Goal: Task Accomplishment & Management: Manage account settings

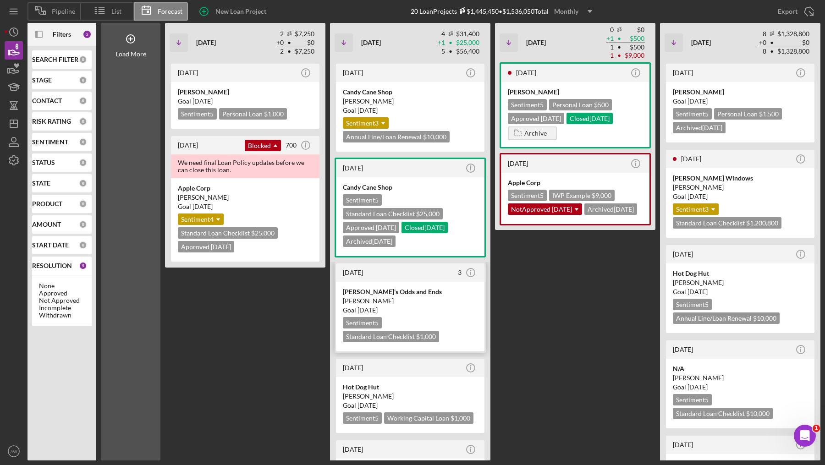
scroll to position [96, 0]
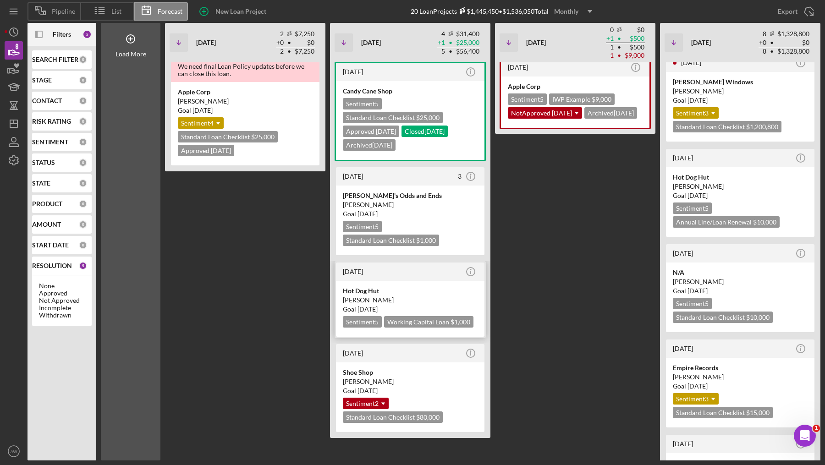
click at [387, 301] on div "[PERSON_NAME]" at bounding box center [410, 300] width 135 height 9
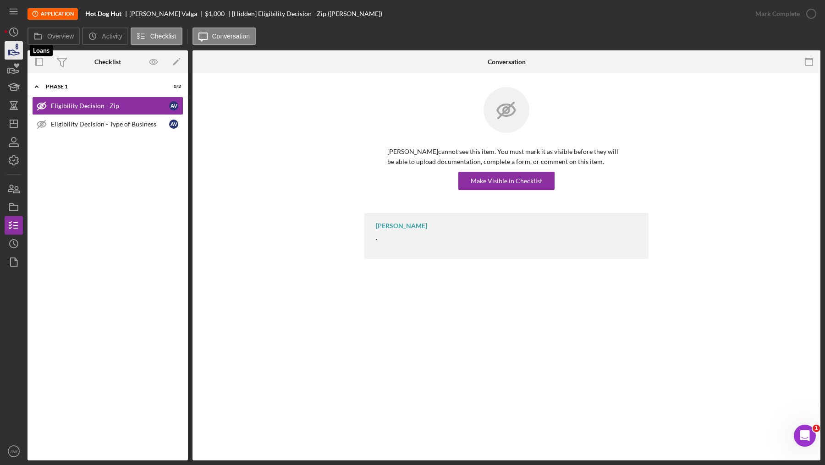
click at [12, 48] on icon "button" at bounding box center [13, 50] width 23 height 23
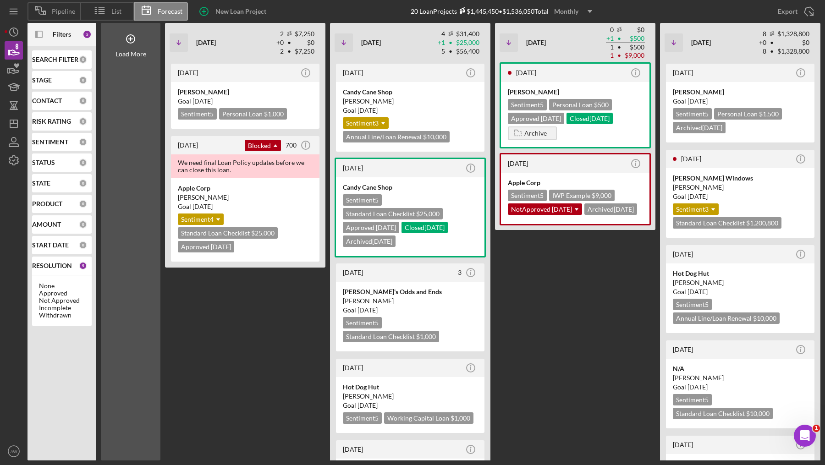
click at [57, 33] on b "Filters" at bounding box center [62, 34] width 18 height 7
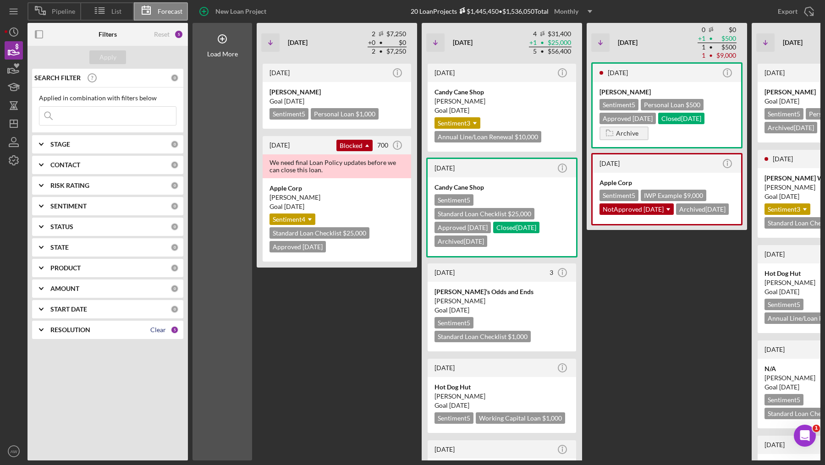
click at [157, 328] on div "Clear" at bounding box center [158, 329] width 16 height 7
click at [74, 108] on input at bounding box center [107, 116] width 137 height 18
type input "mara"
click at [100, 60] on div "Apply" at bounding box center [107, 57] width 17 height 14
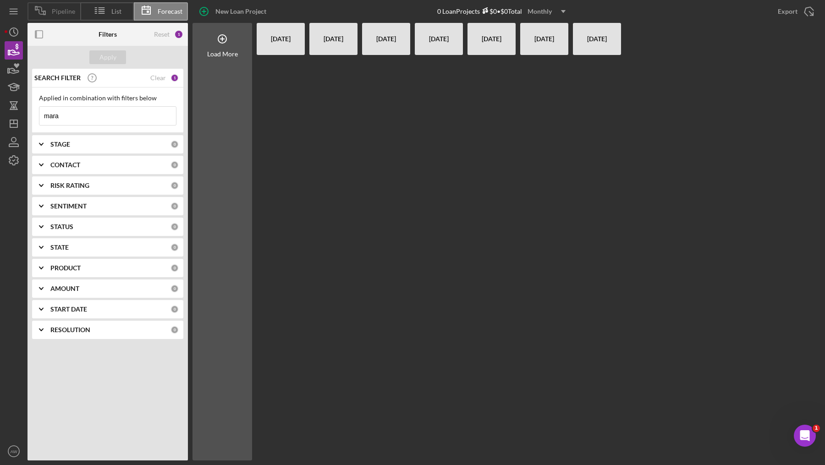
click at [51, 3] on icon at bounding box center [40, 10] width 23 height 23
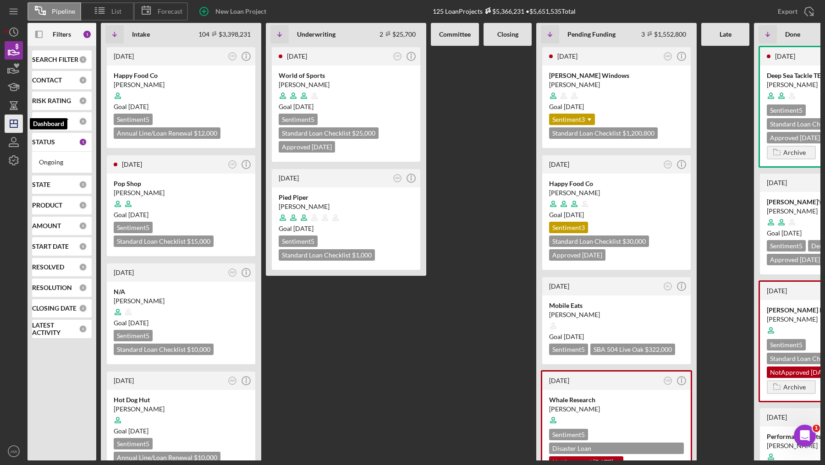
click at [13, 124] on icon "Icon/Dashboard" at bounding box center [13, 123] width 23 height 23
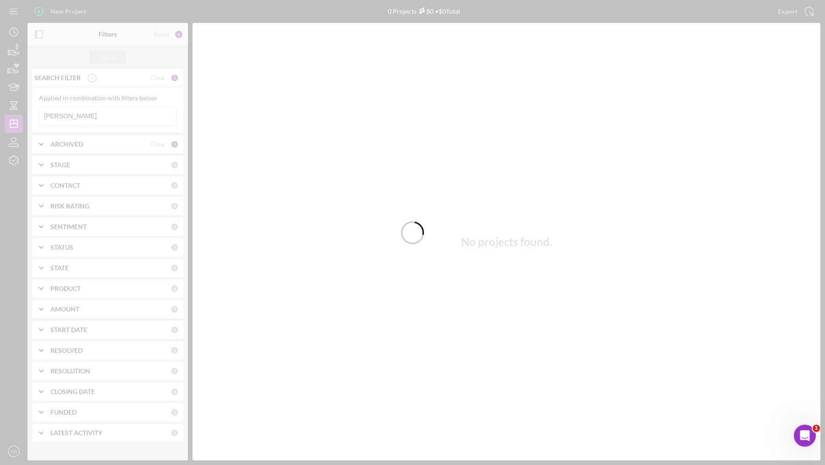
click at [91, 119] on div at bounding box center [412, 232] width 825 height 465
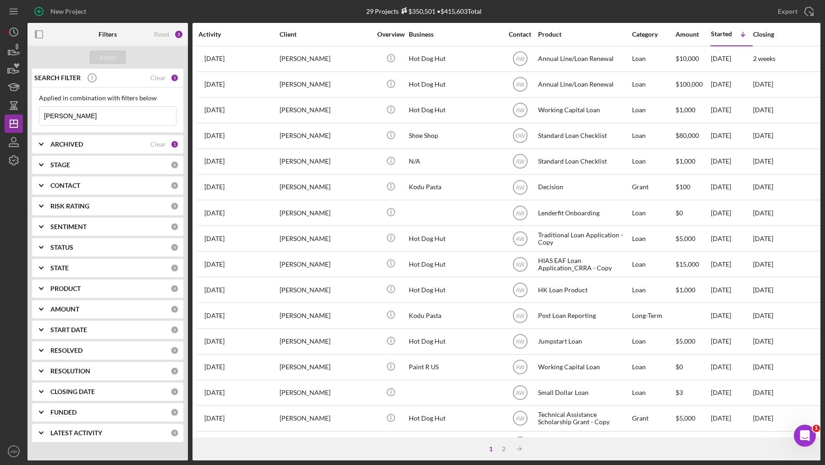
click at [90, 115] on input "anna valga" at bounding box center [107, 116] width 137 height 18
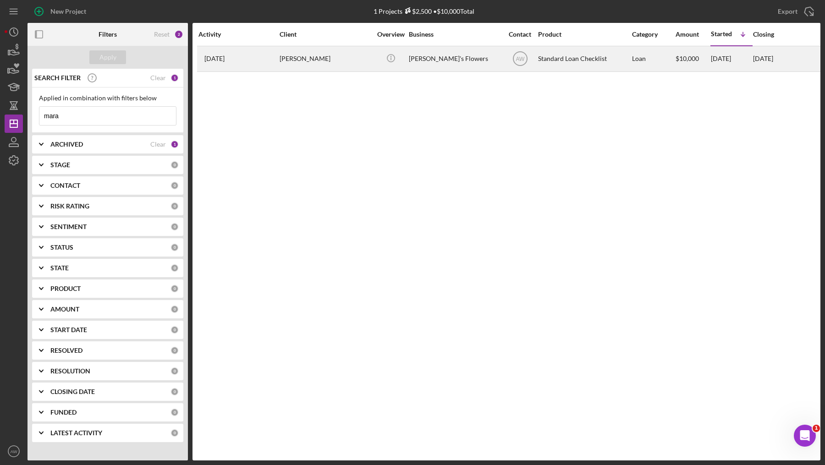
type input "mara"
click at [330, 62] on div "Mara Flores" at bounding box center [325, 59] width 92 height 24
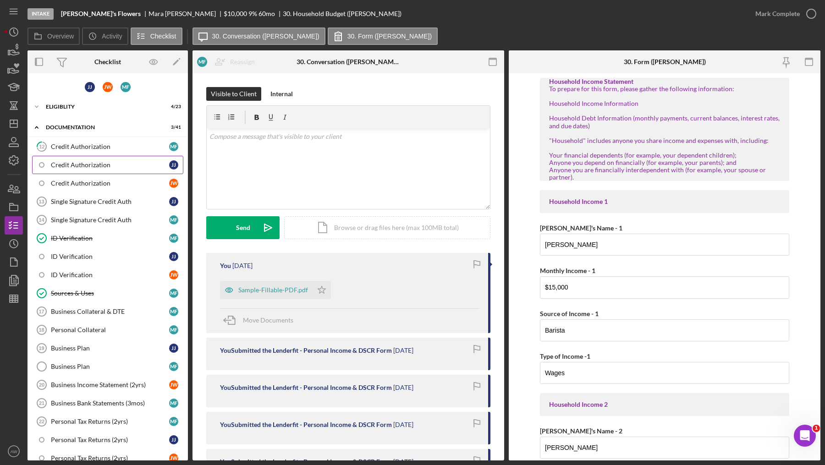
click at [77, 162] on div "Credit Authorization" at bounding box center [110, 164] width 118 height 7
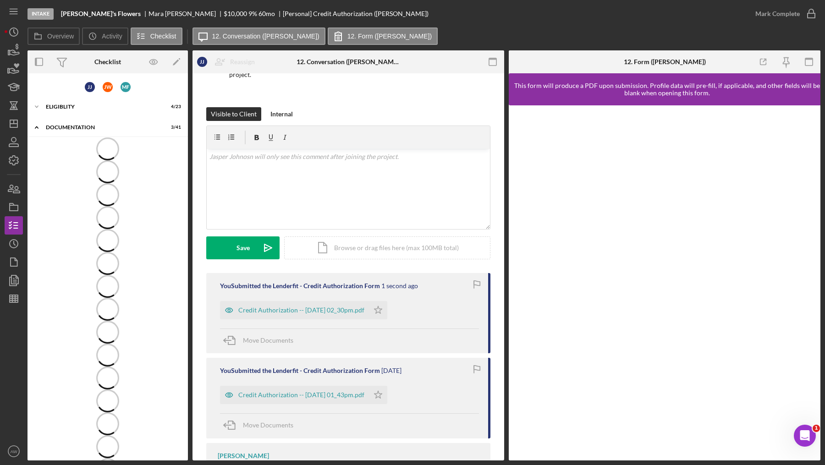
scroll to position [173, 0]
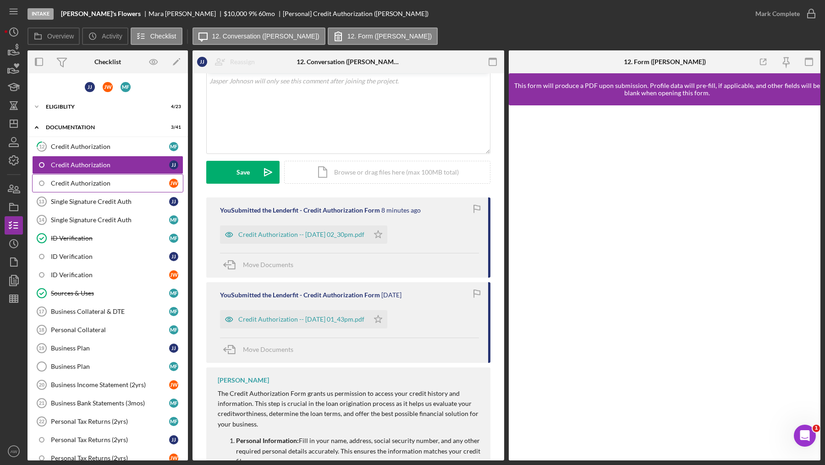
click at [88, 190] on link "Credit Authorization J W" at bounding box center [107, 183] width 151 height 18
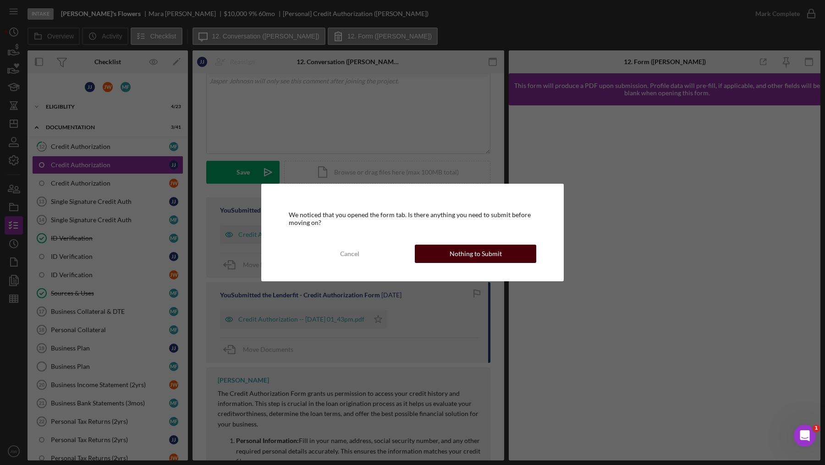
click at [452, 257] on div "Nothing to Submit" at bounding box center [475, 254] width 52 height 18
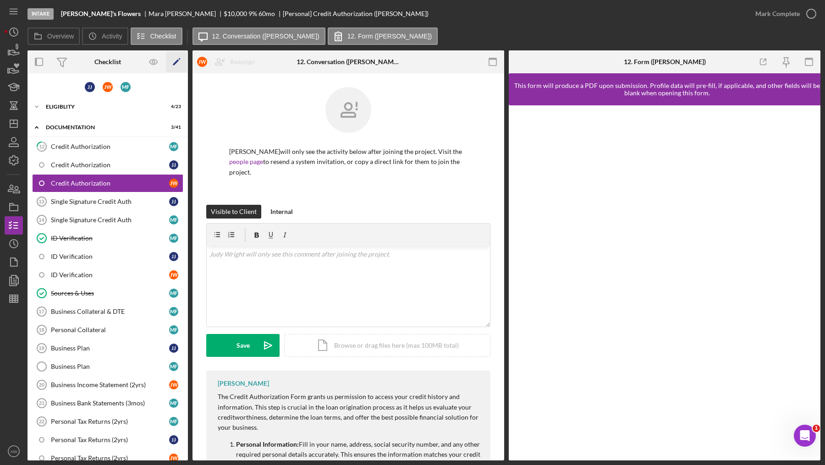
click at [170, 63] on icon "Icon/Edit" at bounding box center [176, 62] width 21 height 21
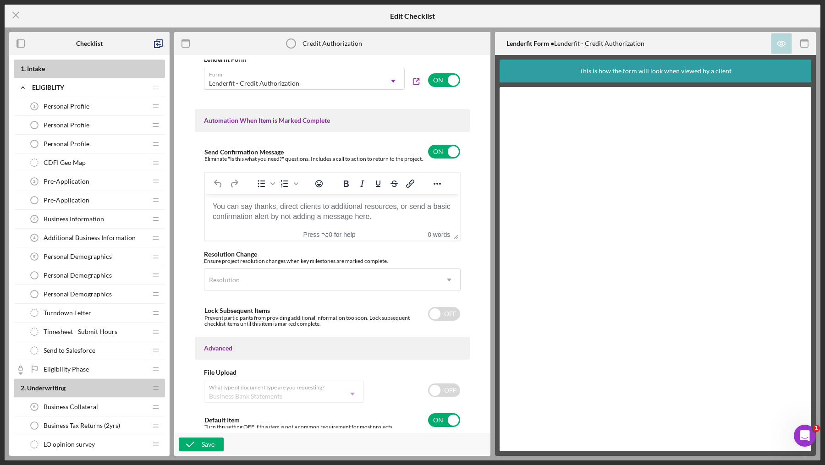
scroll to position [490, 0]
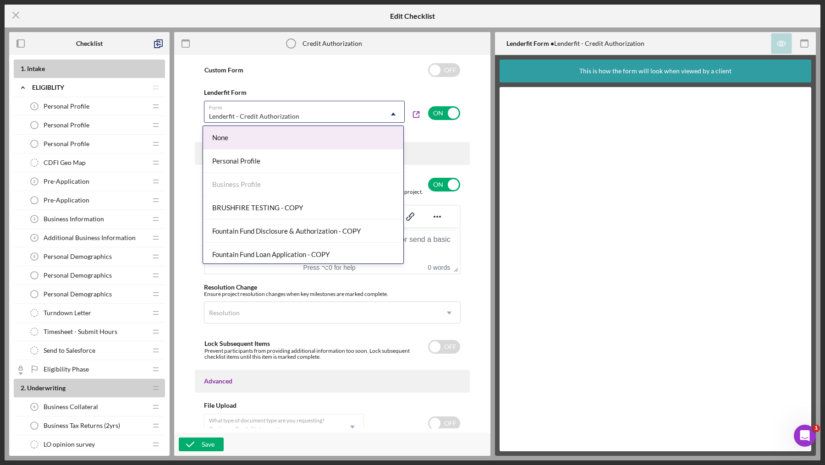
click at [367, 119] on div "Lenderfit - Credit Authorization" at bounding box center [293, 116] width 178 height 21
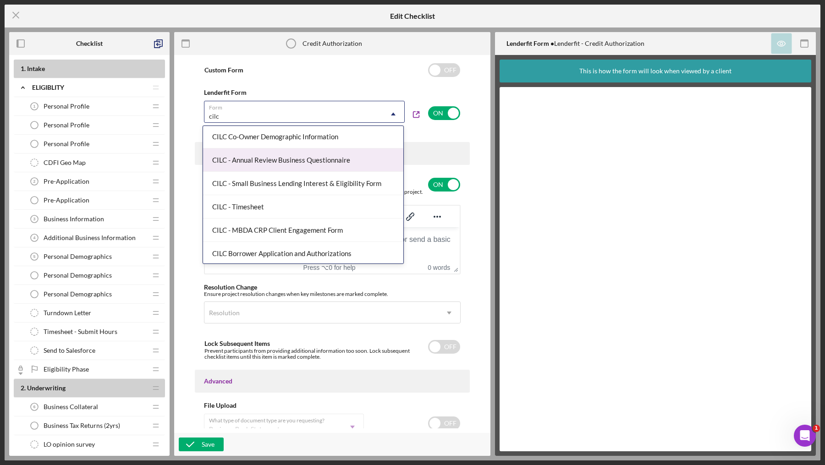
scroll to position [0, 0]
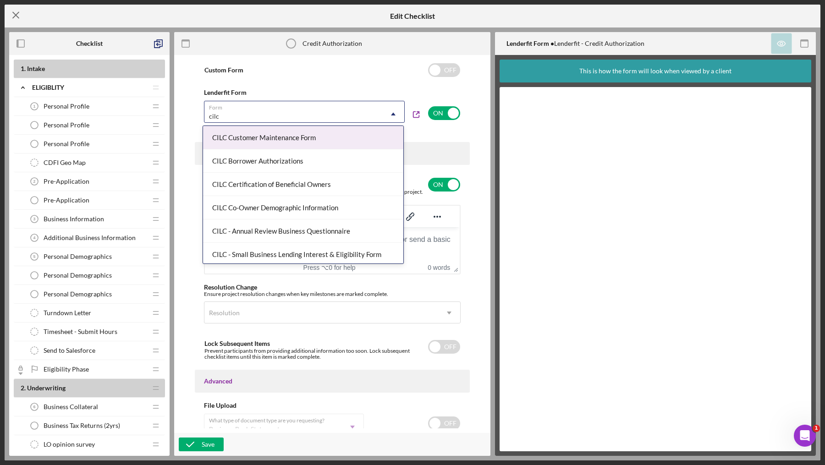
type input "cilc"
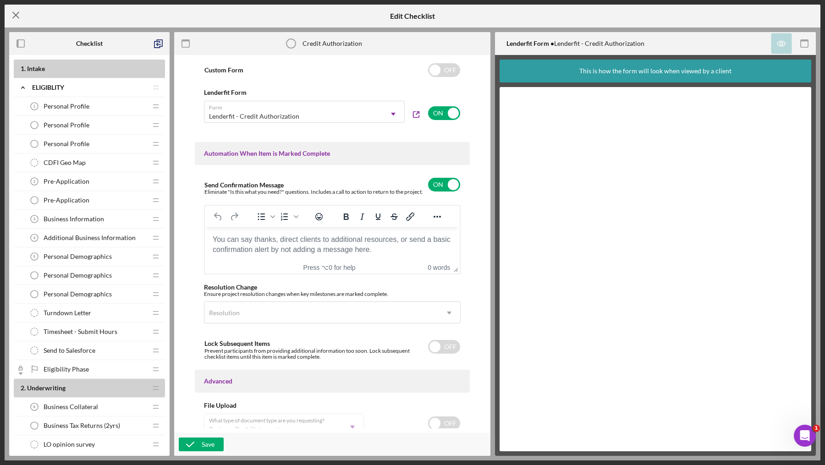
click at [11, 16] on icon "Icon/Menu Close" at bounding box center [16, 15] width 23 height 23
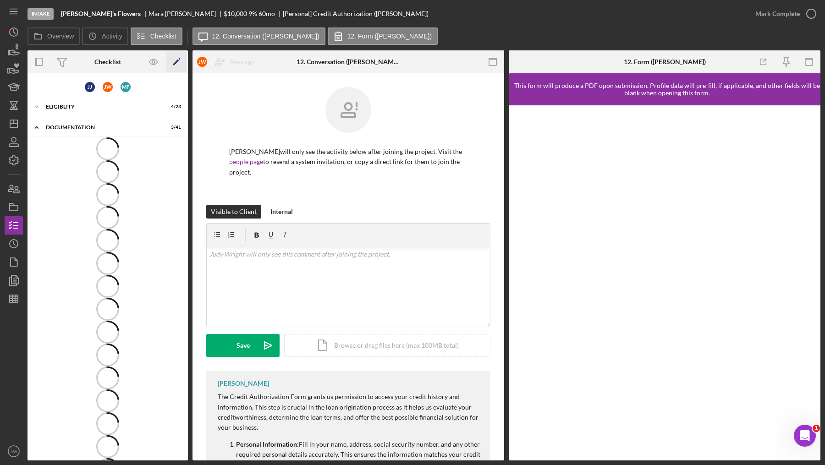
click at [175, 66] on icon "Icon/Edit" at bounding box center [176, 62] width 21 height 21
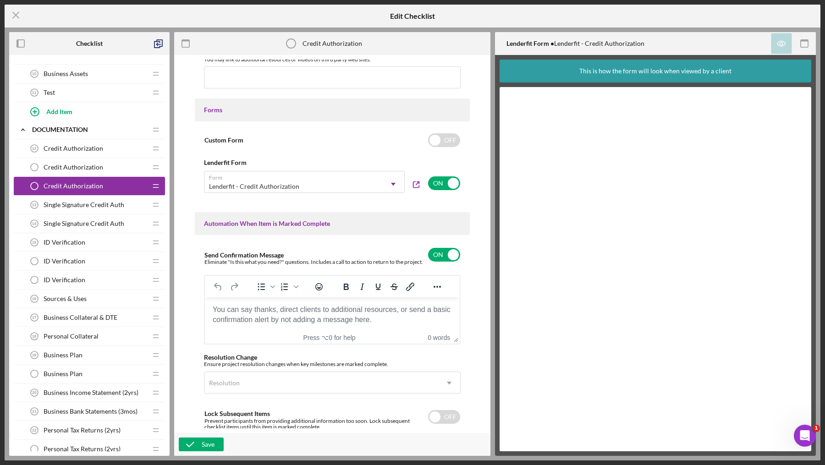
scroll to position [440, 0]
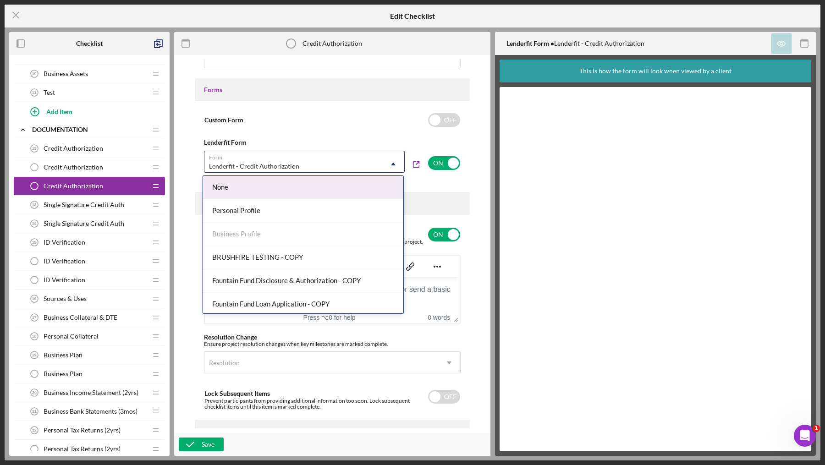
click at [319, 164] on div "Lenderfit - Credit Authorization" at bounding box center [293, 166] width 178 height 21
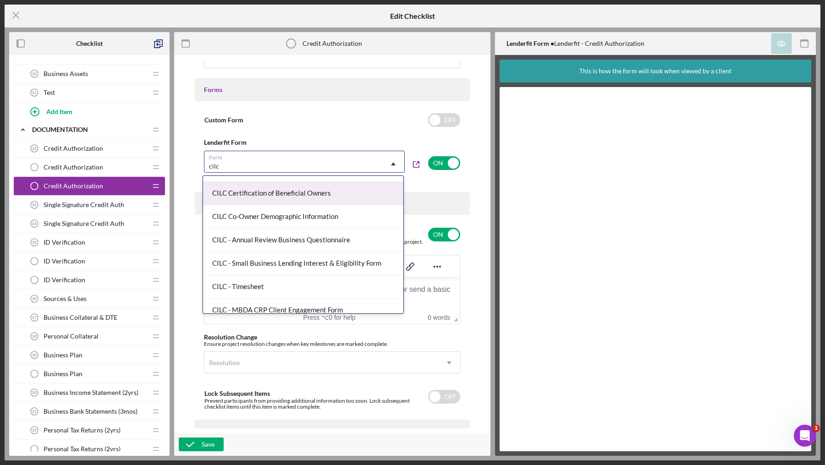
scroll to position [0, 0]
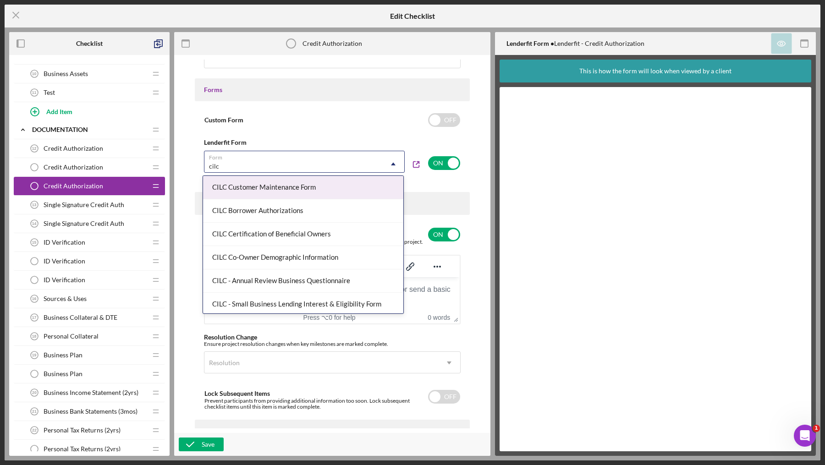
type input "cilc"
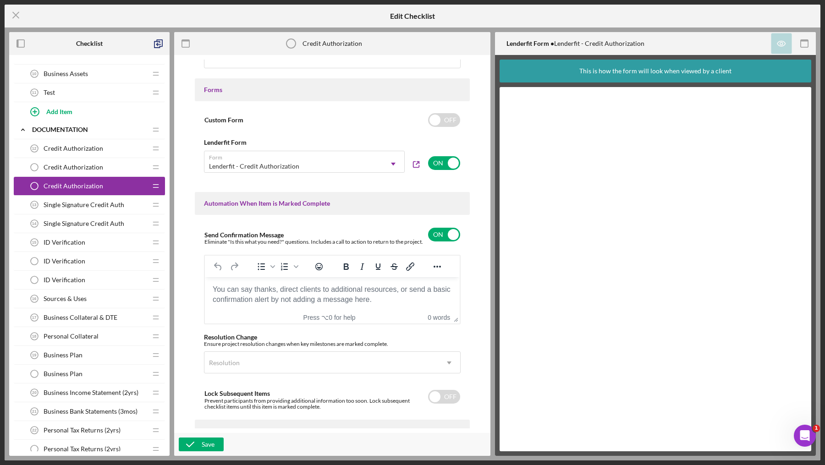
click at [4, 14] on div "Icon/Menu Close Edit Checklist Checklist 1 . Intake Icon/Expander Eligiblity Ic…" at bounding box center [412, 232] width 825 height 465
click at [11, 14] on icon "Icon/Menu Close" at bounding box center [16, 15] width 23 height 23
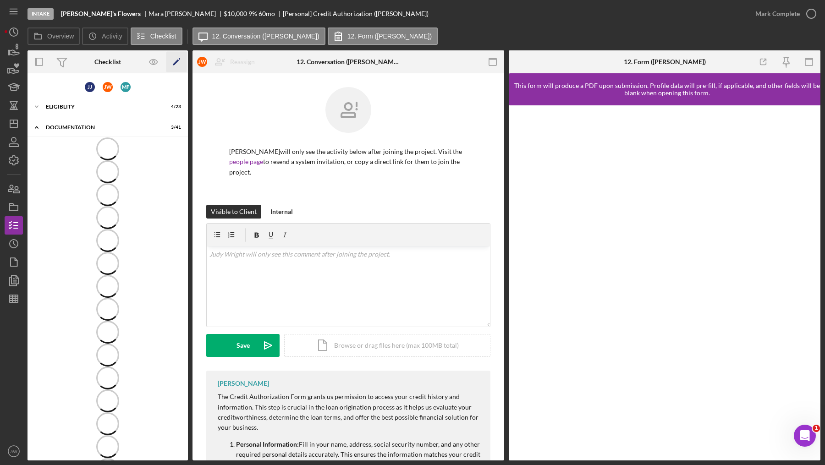
click at [175, 61] on icon "Icon/Edit" at bounding box center [176, 62] width 21 height 21
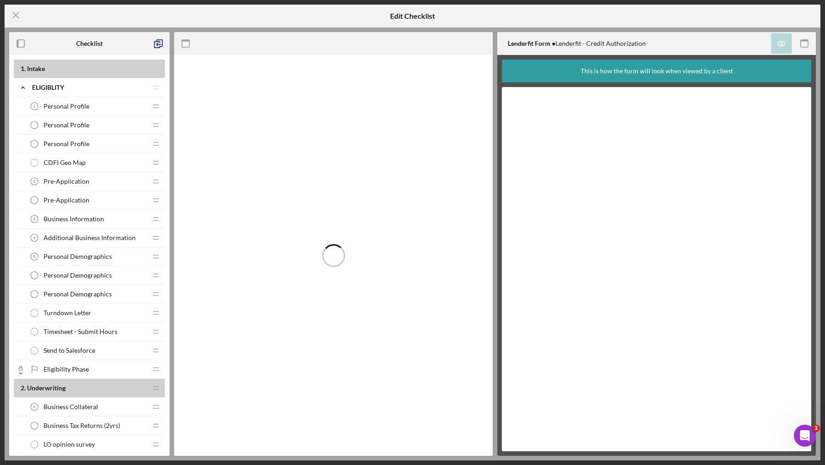
click at [70, 182] on span "Pre-Application" at bounding box center [67, 181] width 46 height 7
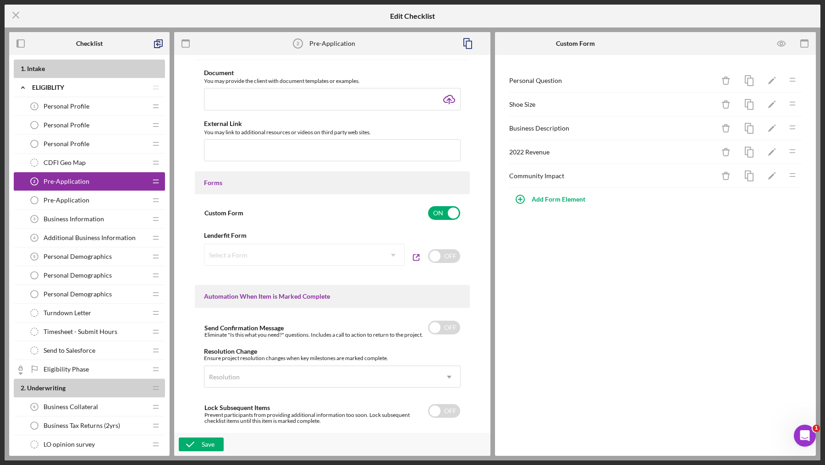
scroll to position [359, 0]
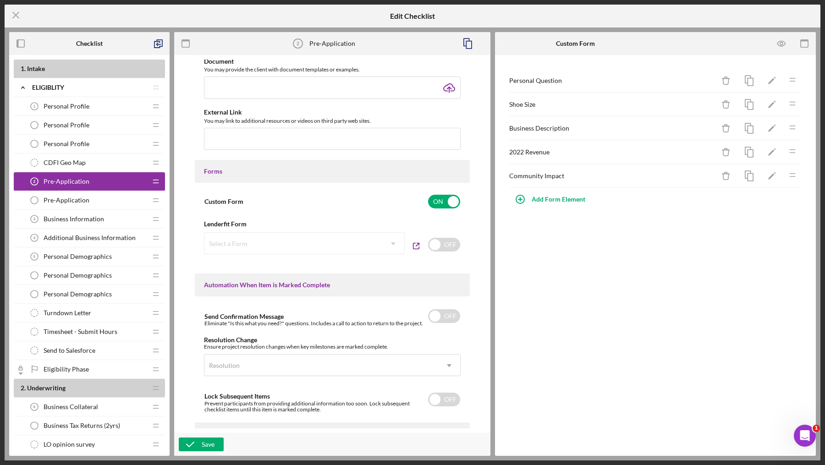
click at [390, 250] on div "Select a Form Icon/Dropdown Arrow" at bounding box center [304, 243] width 201 height 22
click at [438, 247] on input "checkbox" at bounding box center [444, 245] width 32 height 14
checkbox input "true"
checkbox input "false"
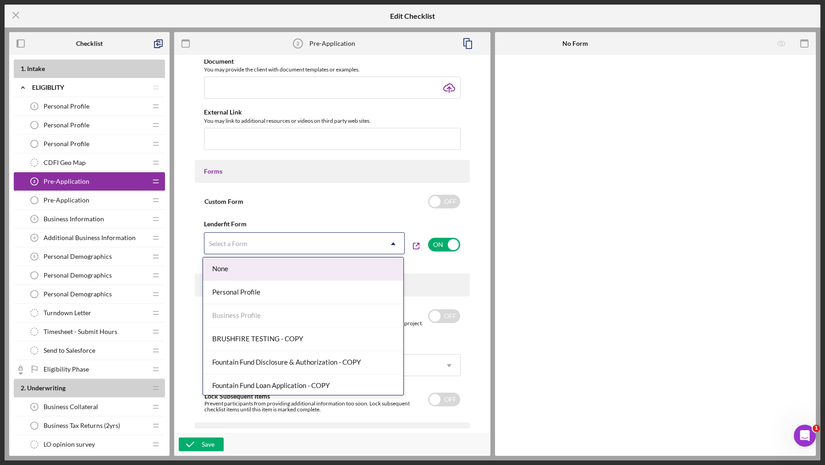
click at [369, 246] on div "Select a Form" at bounding box center [293, 243] width 178 height 21
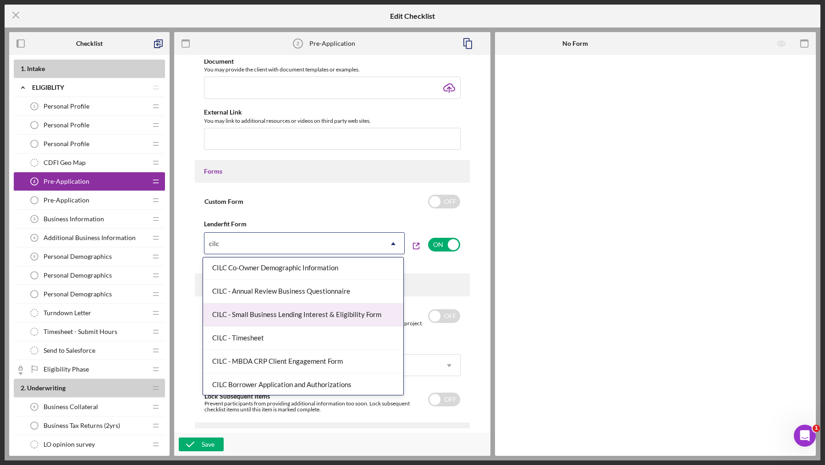
scroll to position [0, 0]
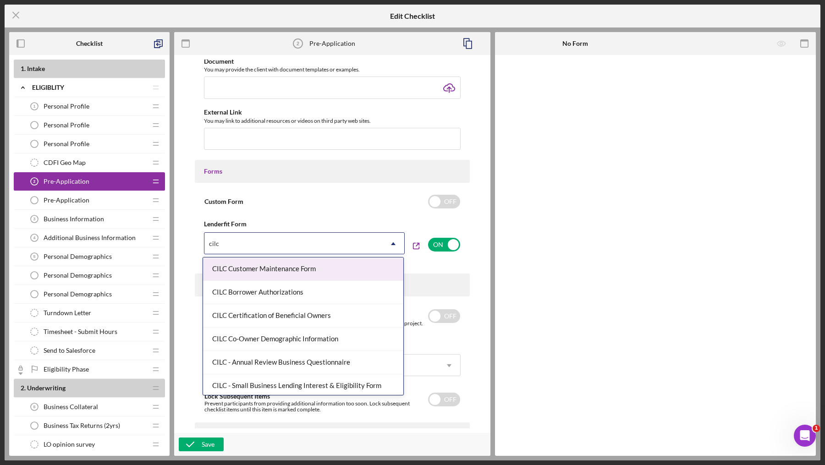
type input "cilc"
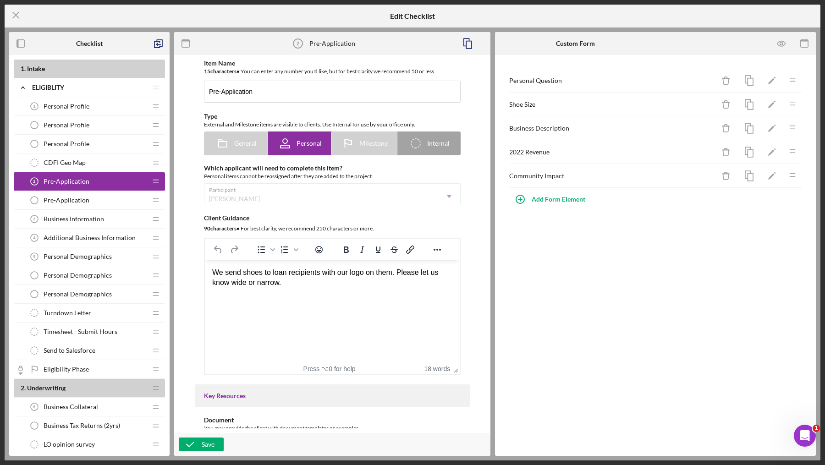
scroll to position [444, 0]
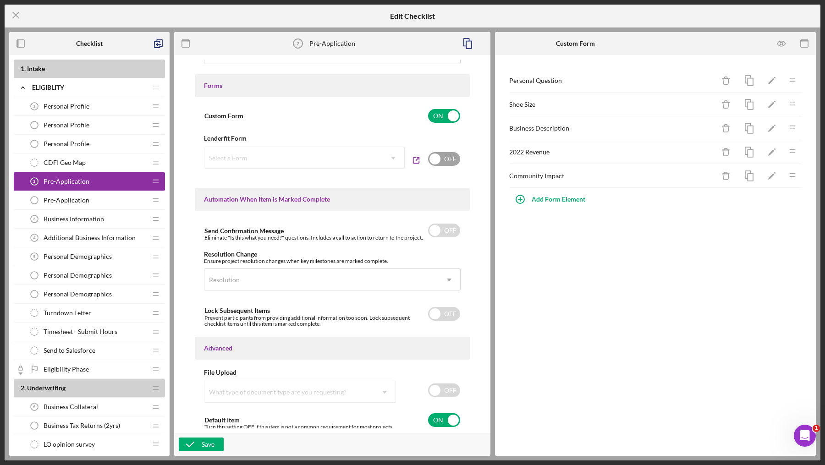
click at [440, 160] on input "checkbox" at bounding box center [444, 159] width 32 height 14
checkbox input "true"
checkbox input "false"
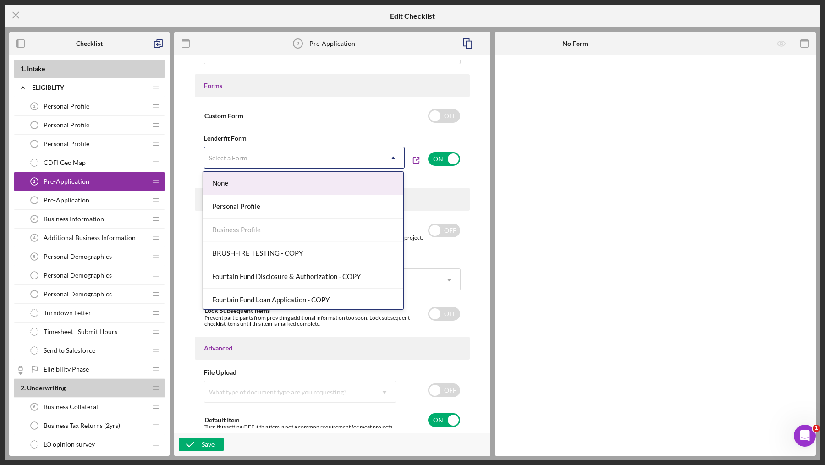
click at [369, 155] on div "Select a Form" at bounding box center [293, 158] width 178 height 21
type input "cilc"
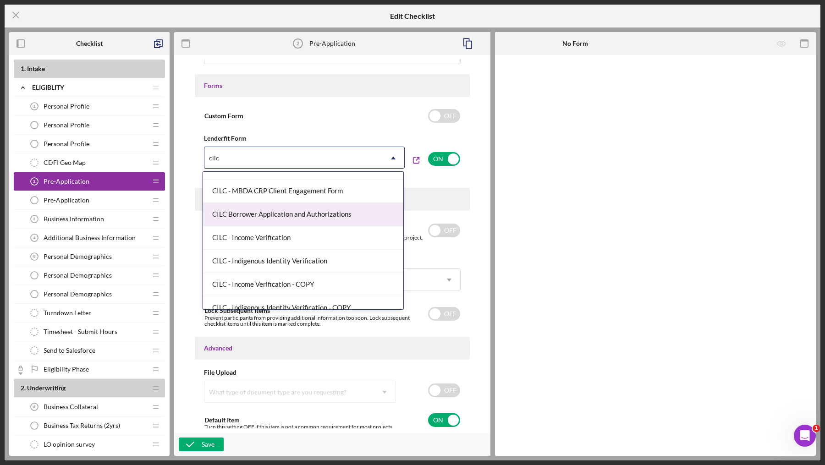
scroll to position [164, 0]
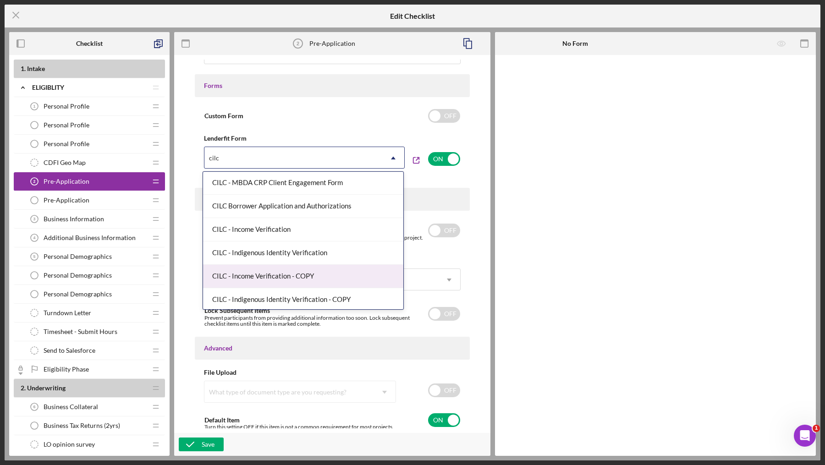
click at [312, 274] on div "CILC - Income Verification - COPY" at bounding box center [303, 276] width 200 height 23
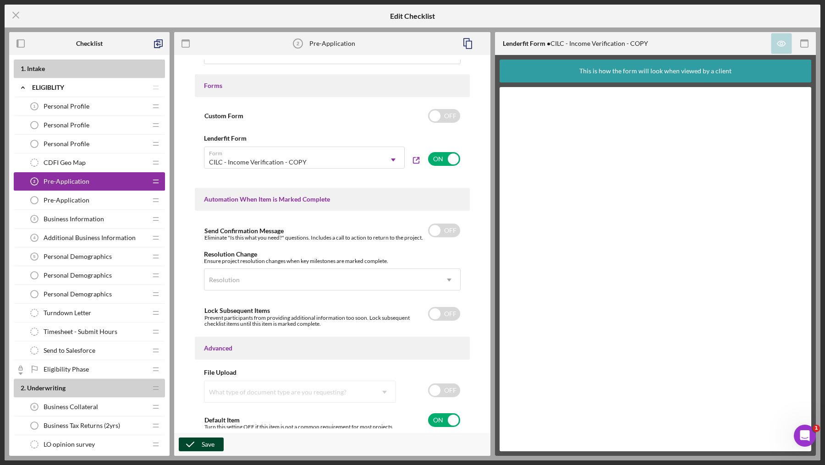
click at [203, 439] on div "Save" at bounding box center [208, 445] width 13 height 14
click at [18, 14] on icon "Icon/Menu Close" at bounding box center [16, 15] width 23 height 23
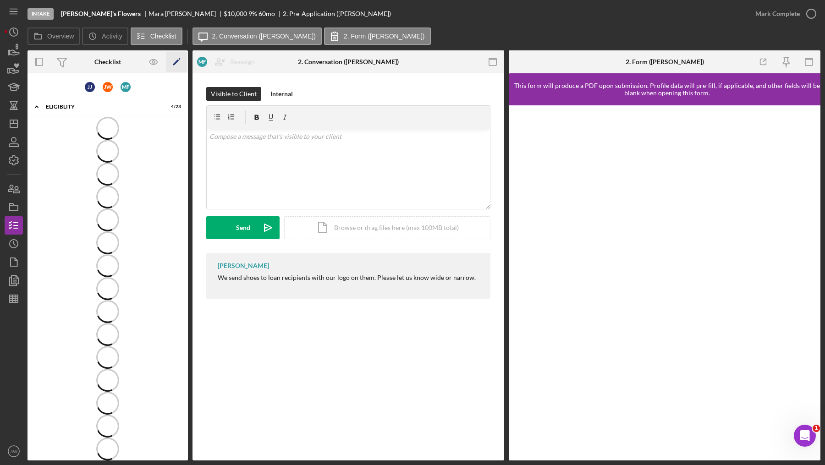
click at [174, 60] on icon "Icon/Edit" at bounding box center [176, 62] width 21 height 21
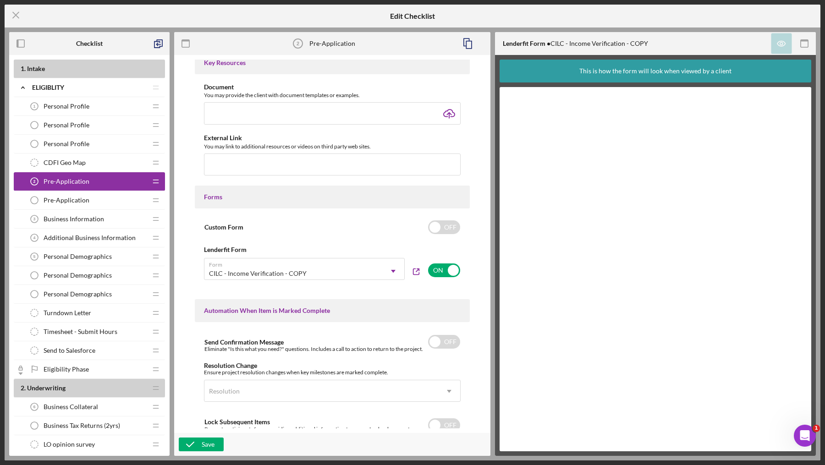
scroll to position [356, 0]
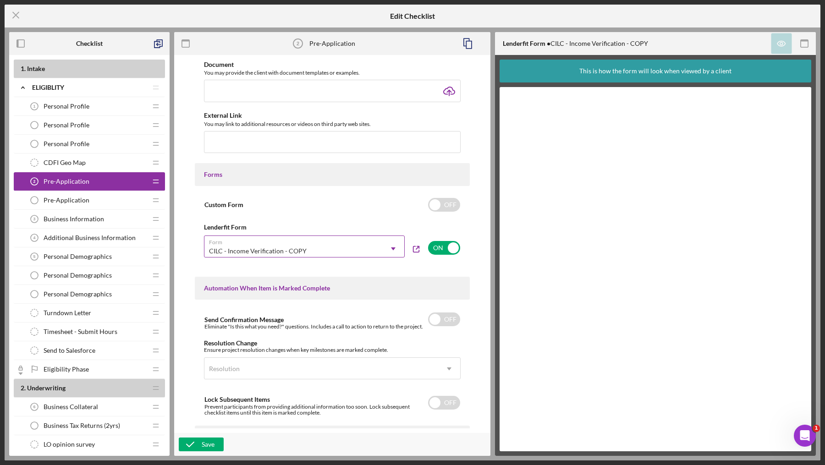
click at [388, 244] on icon "Icon/Dropdown Arrow" at bounding box center [393, 249] width 22 height 22
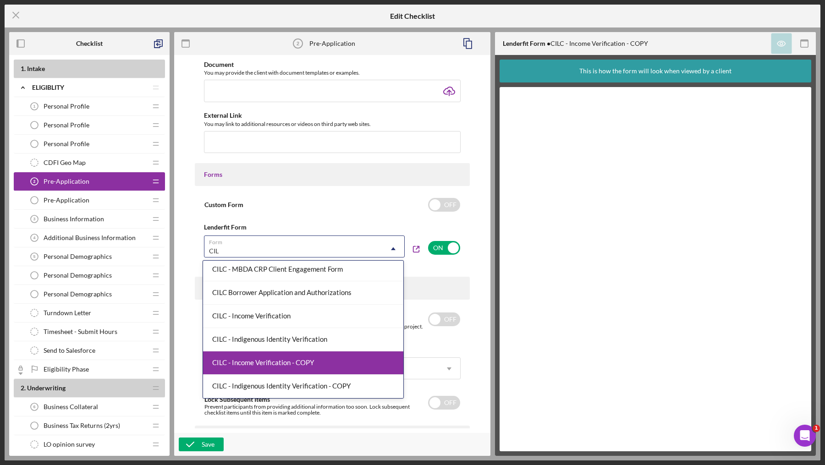
scroll to position [121, 0]
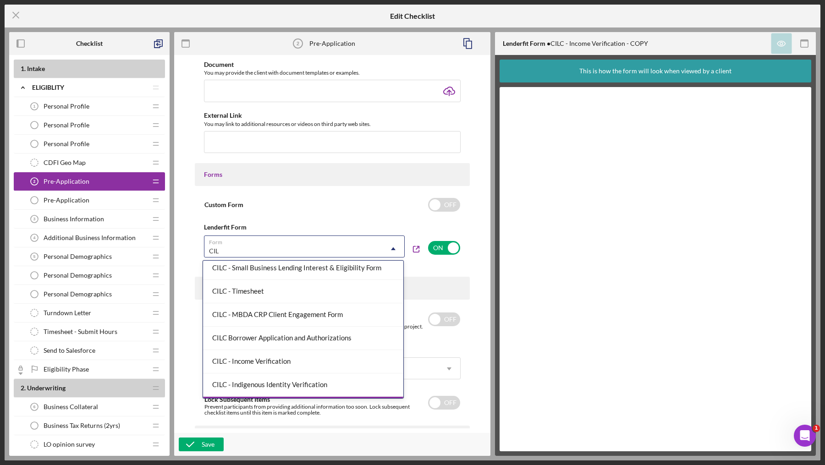
type input "CILC"
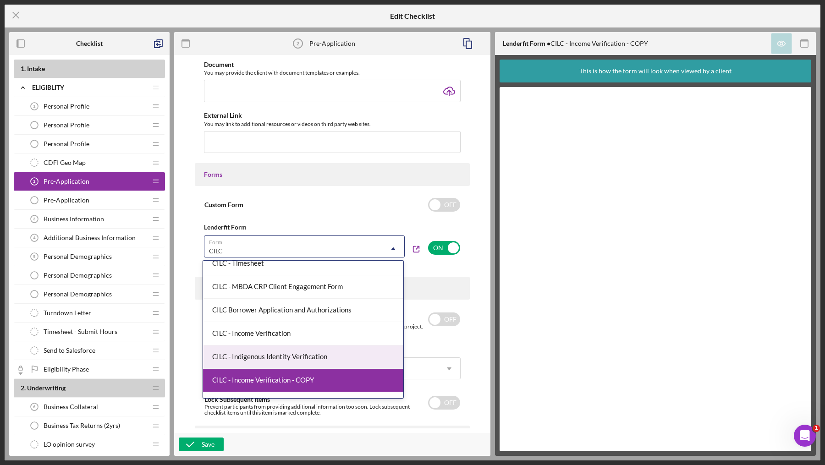
scroll to position [164, 0]
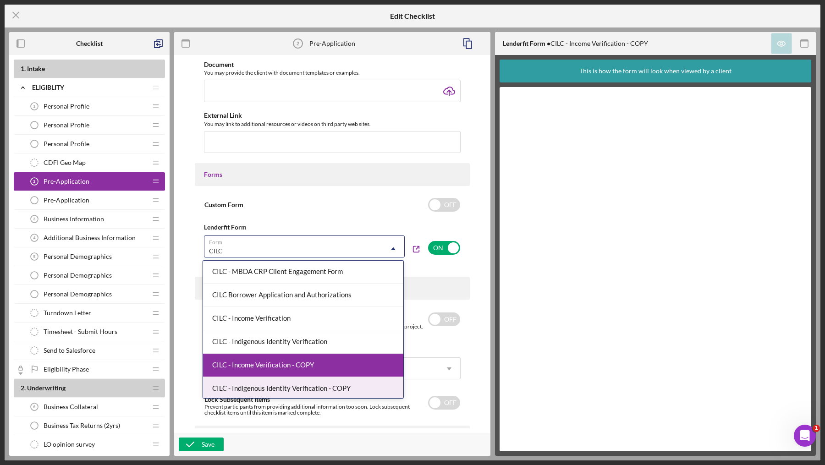
click at [287, 384] on div "CILC - Indigenous Identity Verification - COPY" at bounding box center [303, 388] width 200 height 23
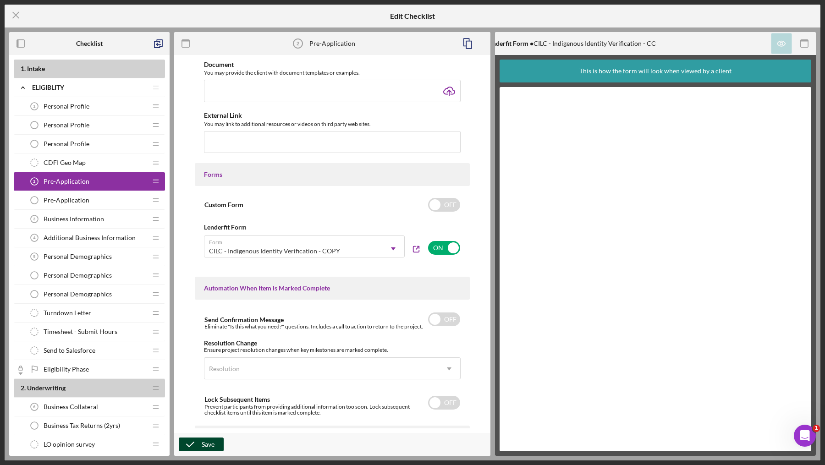
click at [208, 442] on div "Save" at bounding box center [208, 445] width 13 height 14
click at [21, 18] on icon "Icon/Menu Close" at bounding box center [16, 15] width 23 height 23
